Goal: Transaction & Acquisition: Book appointment/travel/reservation

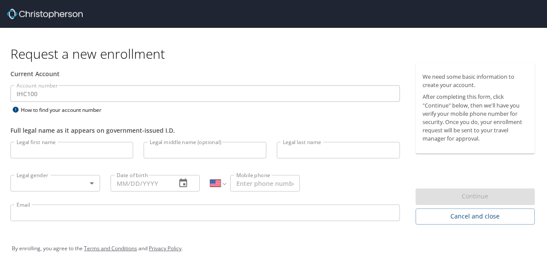
select select "US"
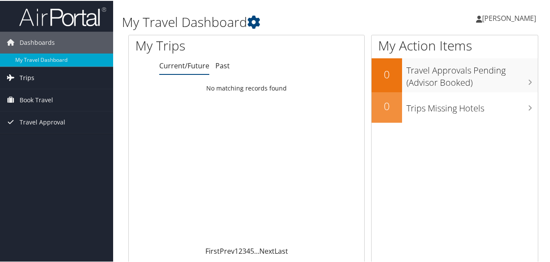
click at [24, 74] on span "Trips" at bounding box center [27, 77] width 15 height 22
click at [27, 142] on span "Book Travel" at bounding box center [37, 139] width 34 height 22
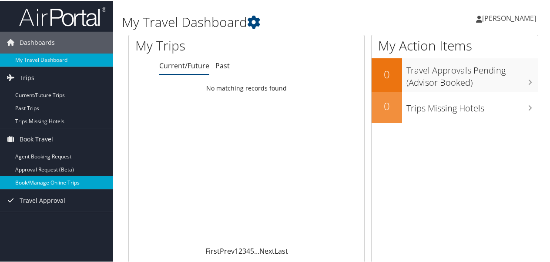
click at [33, 179] on link "Book/Manage Online Trips" at bounding box center [56, 182] width 113 height 13
